Goal: Check status: Check status

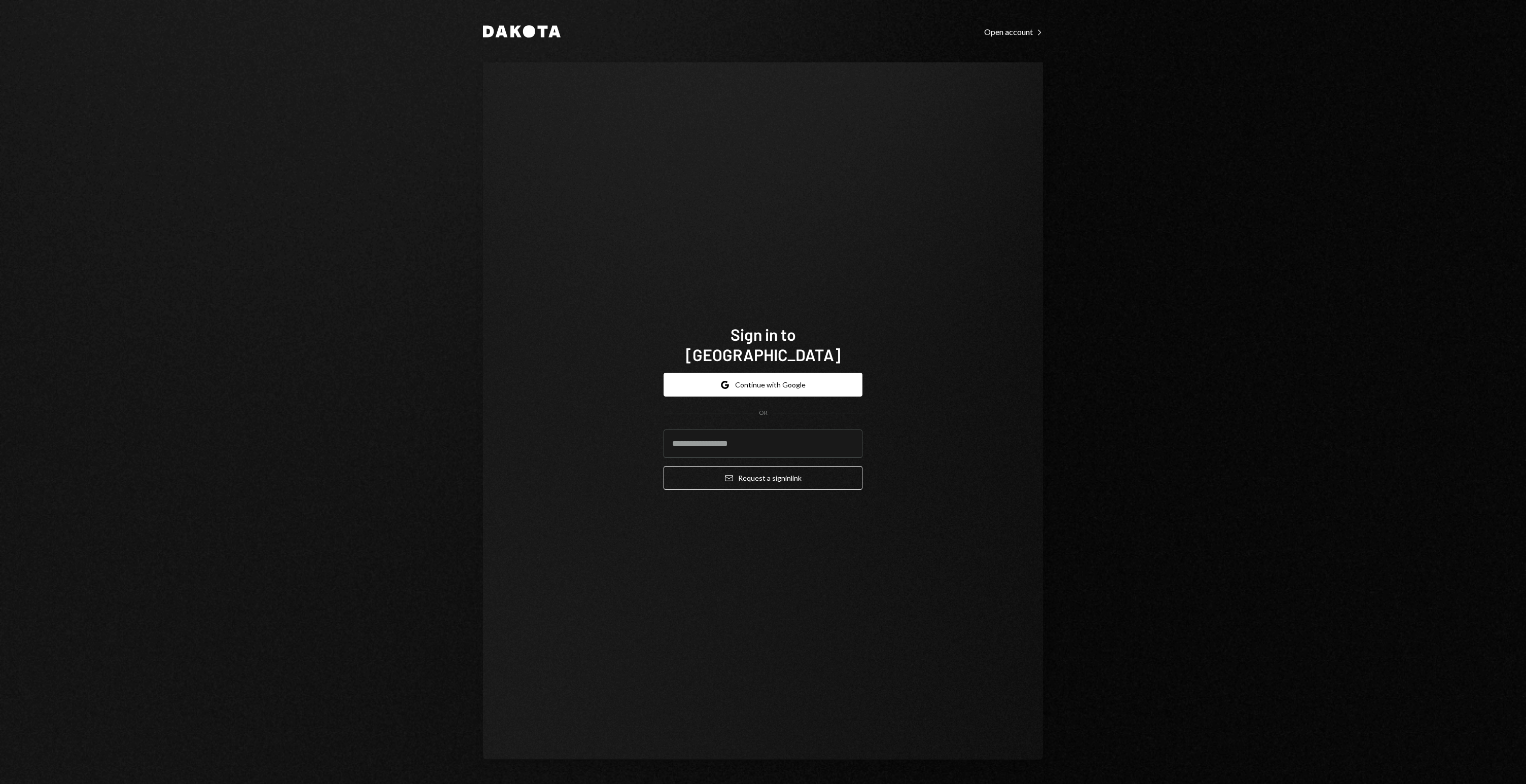
type input "**********"
click at [761, 466] on button "Email Request a sign in link" at bounding box center [763, 478] width 199 height 24
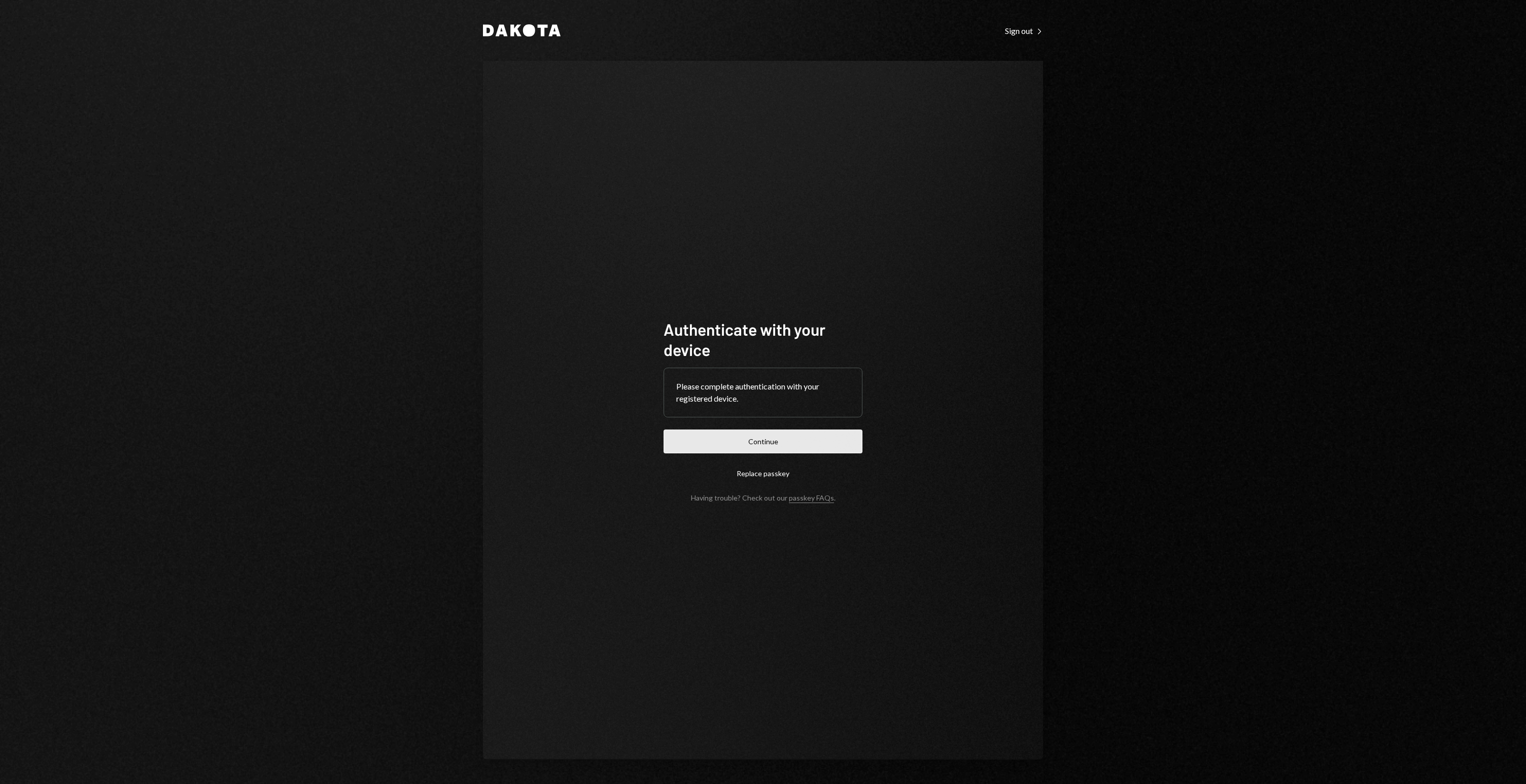
click at [763, 449] on button "Continue" at bounding box center [763, 441] width 199 height 24
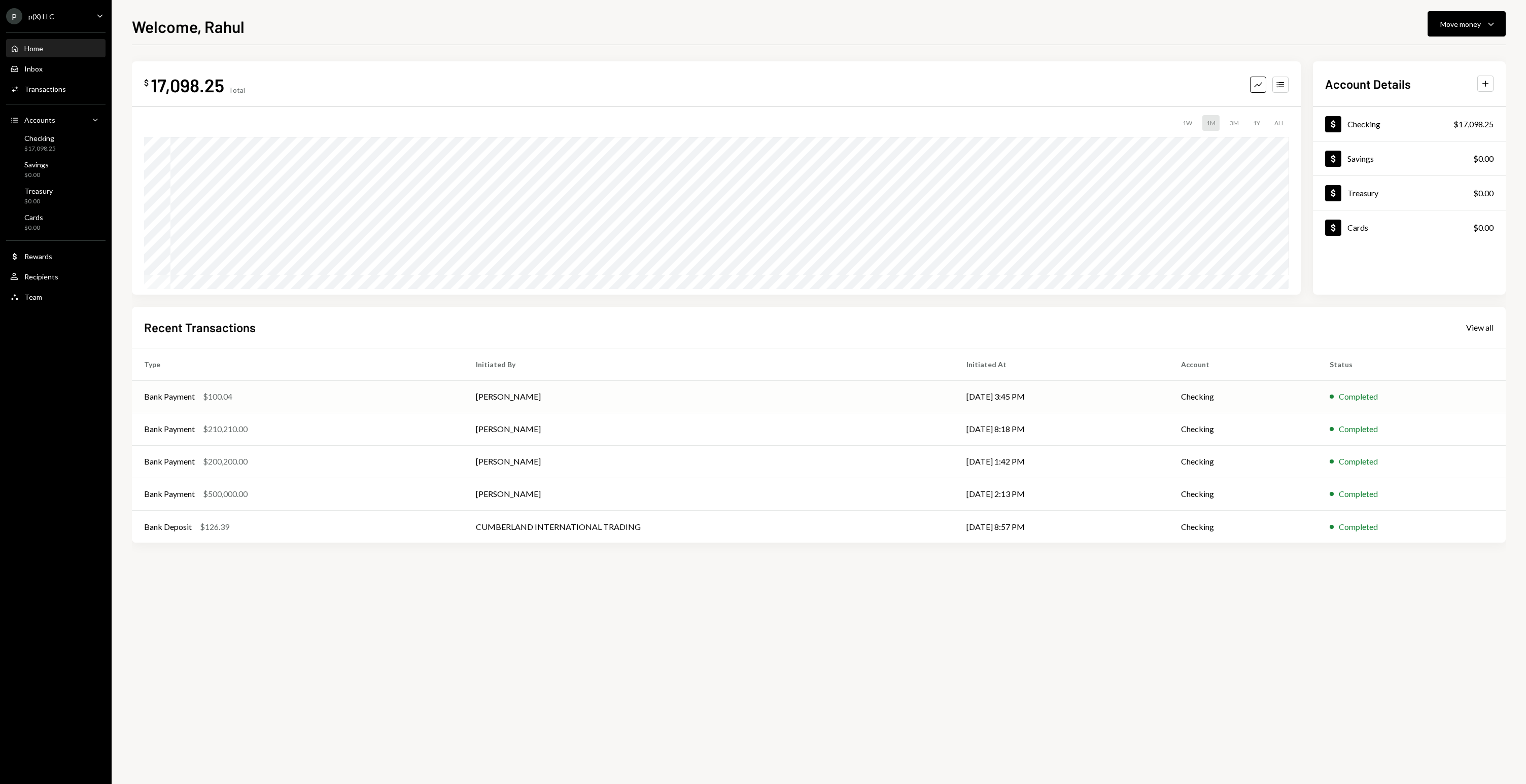
click at [293, 390] on div "Bank Payment $100.04" at bounding box center [298, 396] width 307 height 12
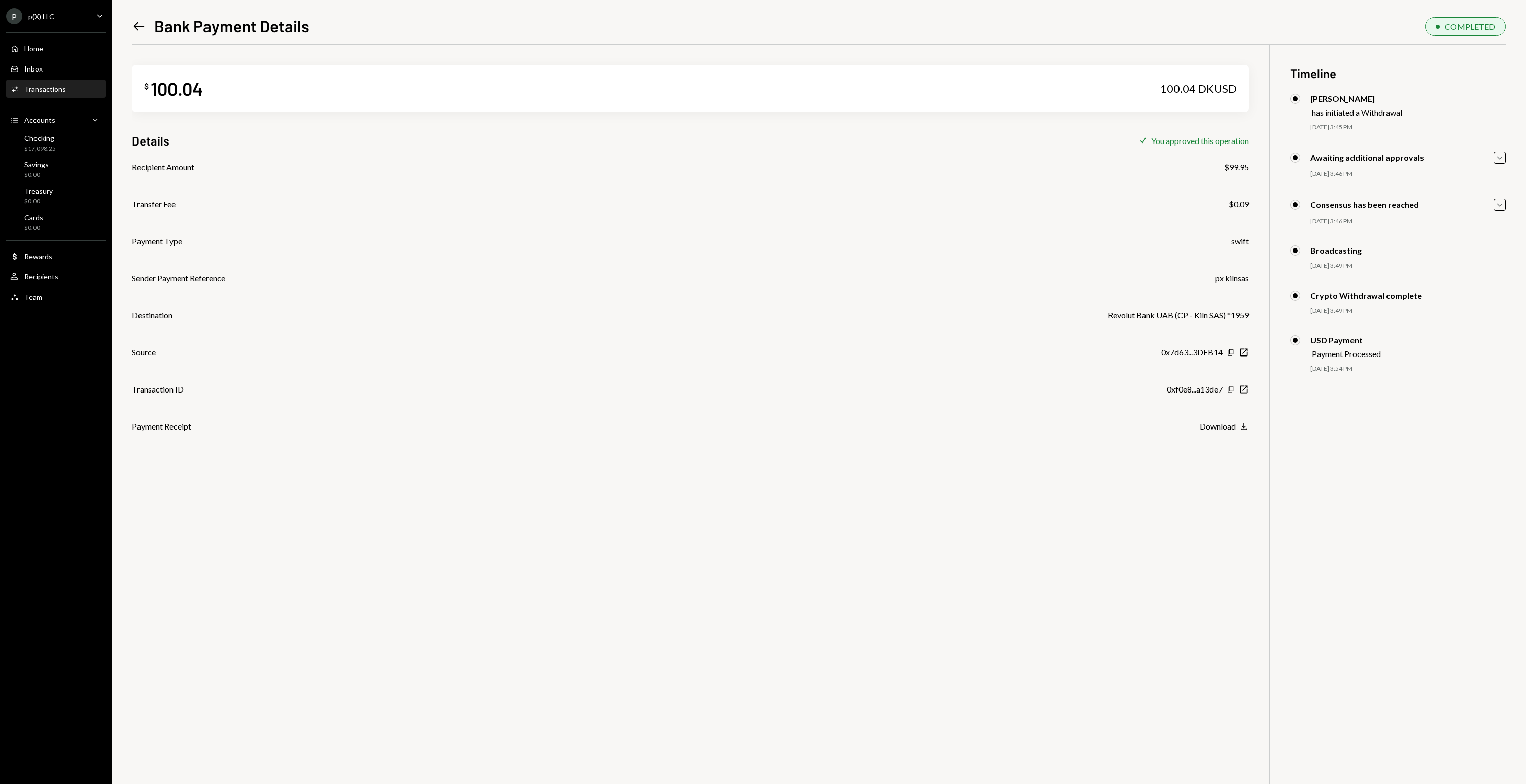
click at [1230, 389] on icon "Copy" at bounding box center [1230, 389] width 8 height 8
click at [1366, 376] on div "USD Payment Payment Processed 08/12/25 3:54 PM Neelabh Dixit Approved Rahul Rel…" at bounding box center [1398, 364] width 216 height 58
drag, startPoint x: 1365, startPoint y: 370, endPoint x: 1302, endPoint y: 368, distance: 63.0
click at [1302, 368] on div "USD Payment Payment Processed 08/12/25 3:54 PM Neelabh Dixit Approved Rahul Rel…" at bounding box center [1398, 364] width 216 height 58
copy div "08/12/25 3:54 PM"
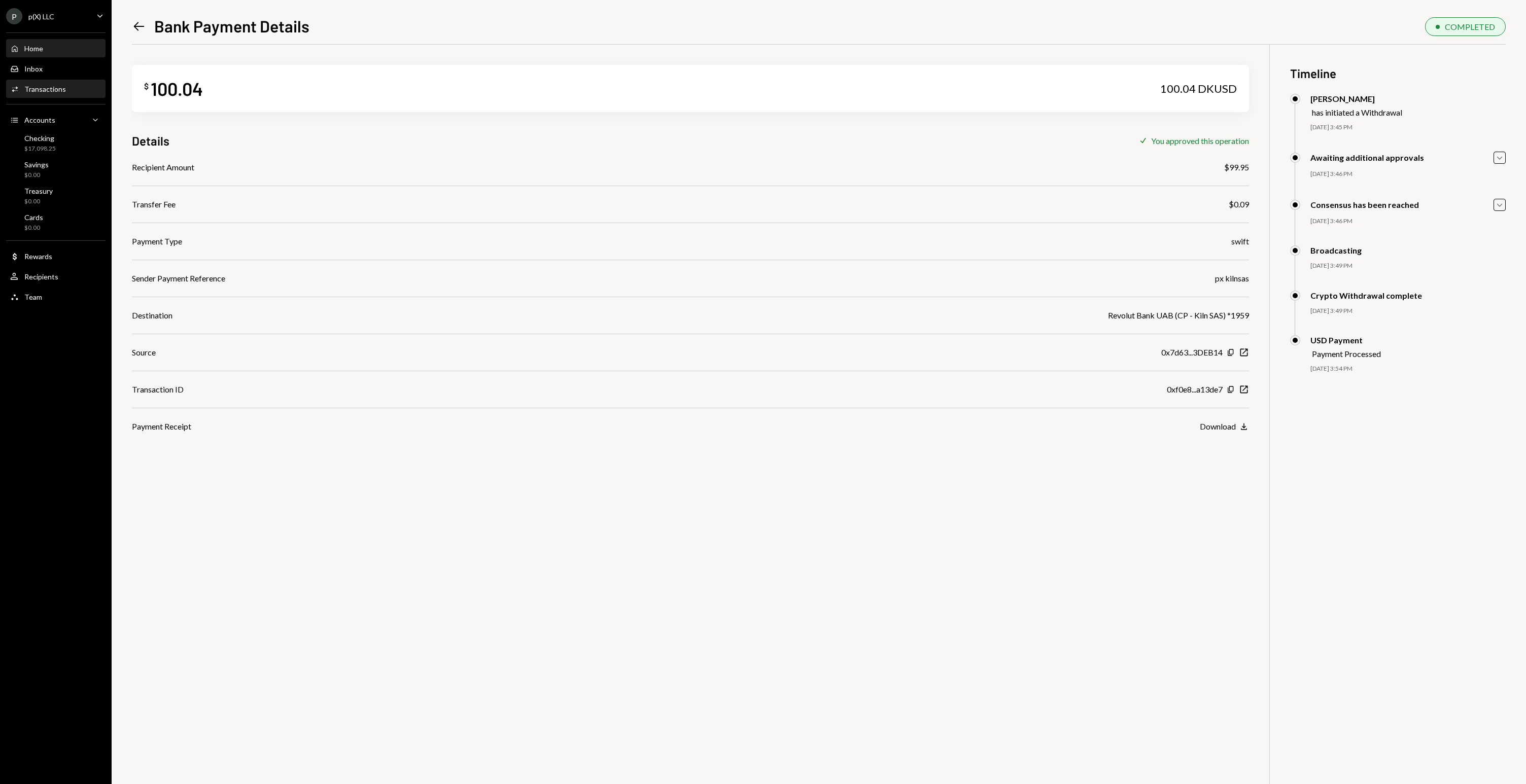
click at [34, 46] on div "Home" at bounding box center [34, 49] width 19 height 9
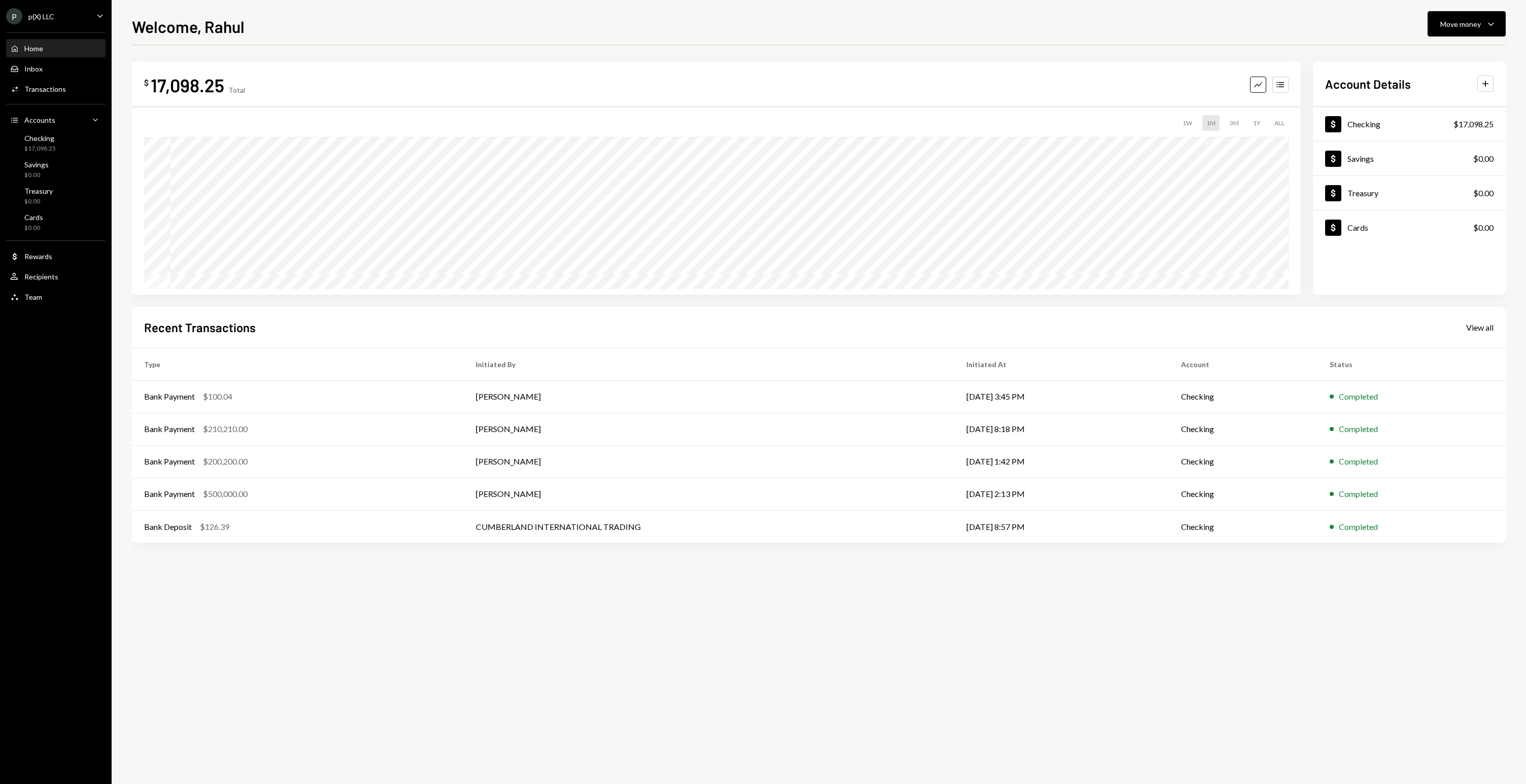
click at [505, 39] on div "Welcome, Rahul Move money Caret Down $ 17,098.25 Total Graph Accounts 1W 1M 3M …" at bounding box center [819, 398] width 1374 height 769
